Goal: Transaction & Acquisition: Subscribe to service/newsletter

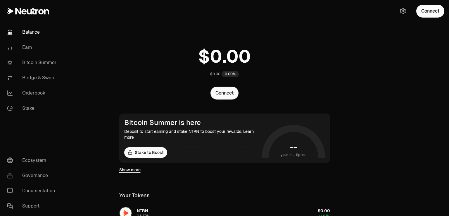
click at [448, 15] on div "Connect" at bounding box center [420, 11] width 56 height 22
click at [437, 10] on button "Connect" at bounding box center [430, 11] width 28 height 13
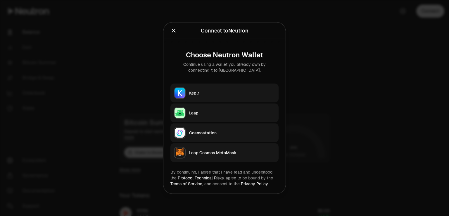
click at [193, 111] on div "Leap" at bounding box center [232, 113] width 86 height 6
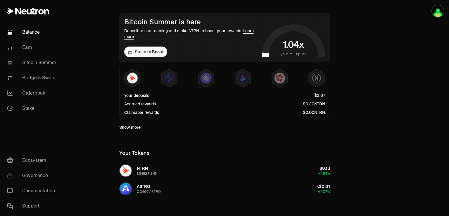
scroll to position [88, 0]
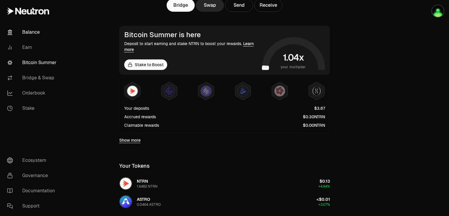
click at [37, 61] on link "Bitcoin Summer" at bounding box center [32, 62] width 61 height 15
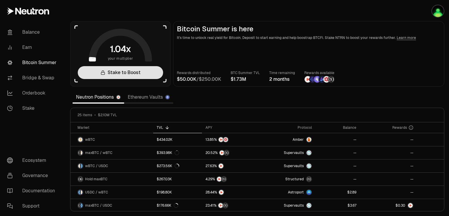
click at [121, 74] on link "Stake to Boost" at bounding box center [120, 72] width 85 height 13
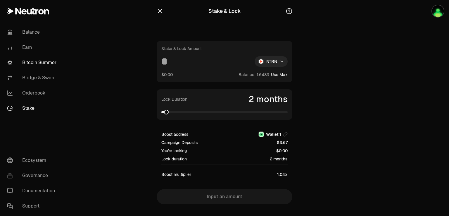
click at [42, 63] on link "Bitcoin Summer" at bounding box center [32, 62] width 61 height 15
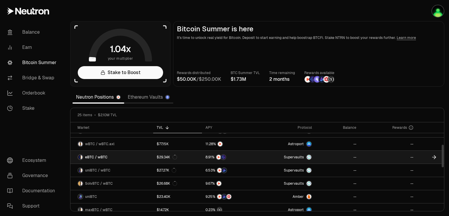
scroll to position [29, 0]
